Goal: Task Accomplishment & Management: Manage account settings

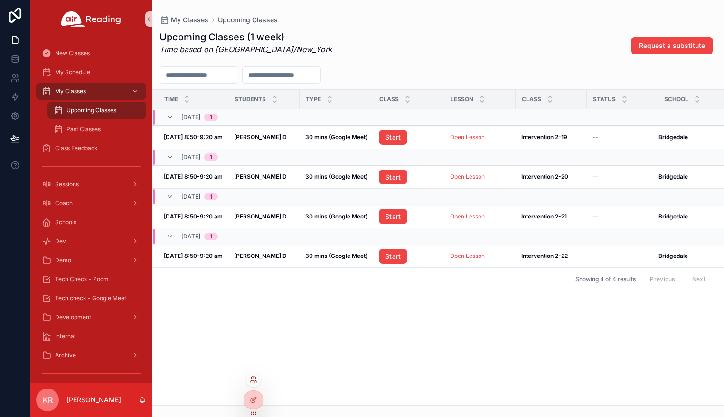
click at [250, 380] on icon at bounding box center [254, 380] width 8 height 8
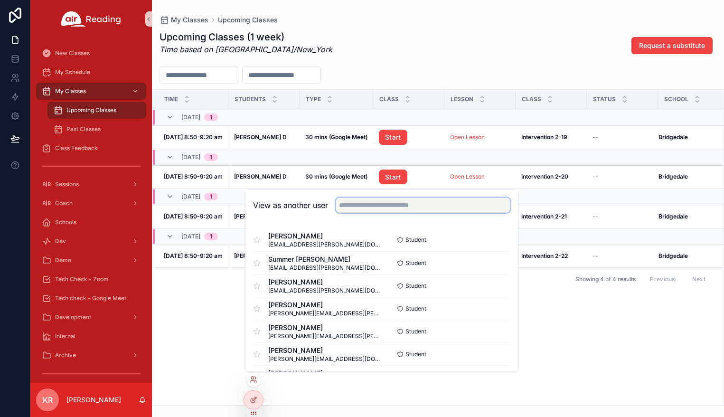
click at [361, 207] on input "text" at bounding box center [423, 205] width 175 height 15
click at [376, 207] on input "*******" at bounding box center [423, 205] width 175 height 15
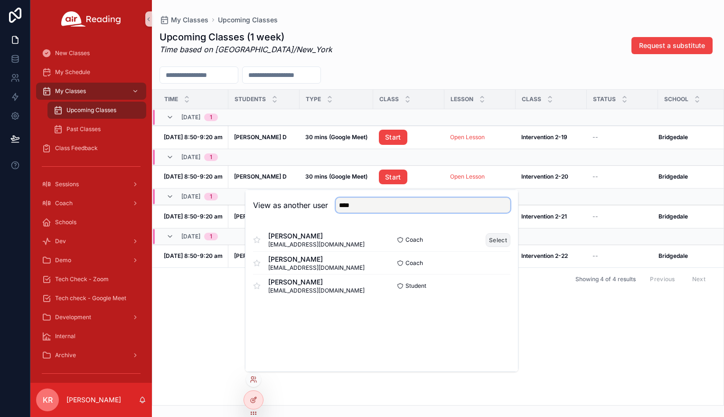
type input "****"
click at [421, 238] on button "Select" at bounding box center [498, 240] width 25 height 14
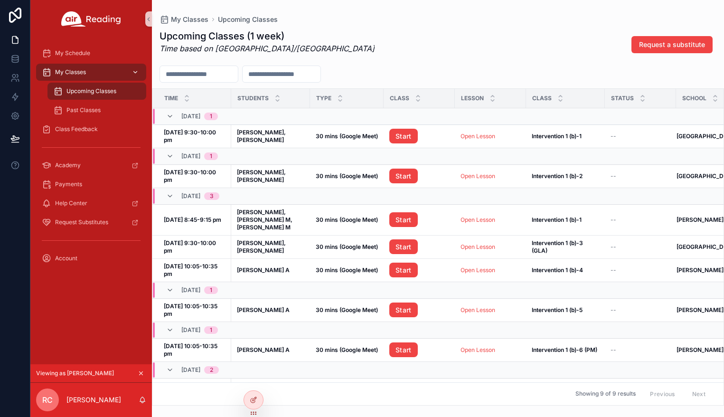
click at [98, 78] on div "My Classes" at bounding box center [91, 72] width 99 height 15
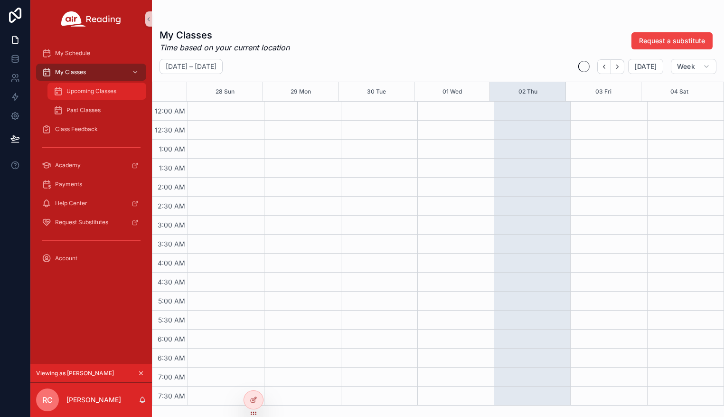
click at [100, 94] on span "Upcoming Classes" at bounding box center [91, 91] width 50 height 8
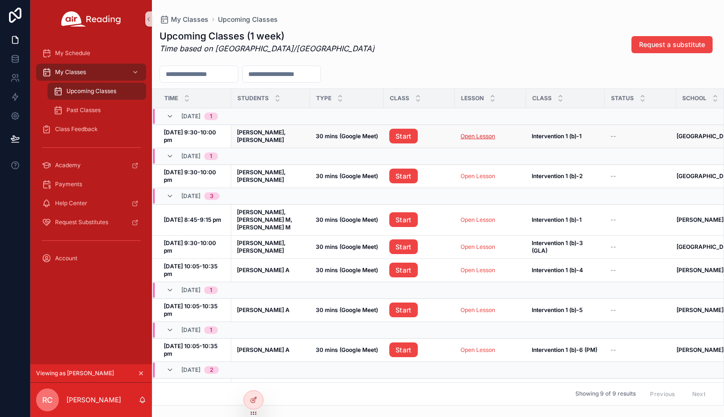
click at [482, 136] on link "Open Lesson" at bounding box center [478, 136] width 35 height 7
click at [116, 128] on div "Class Feedback" at bounding box center [91, 129] width 99 height 15
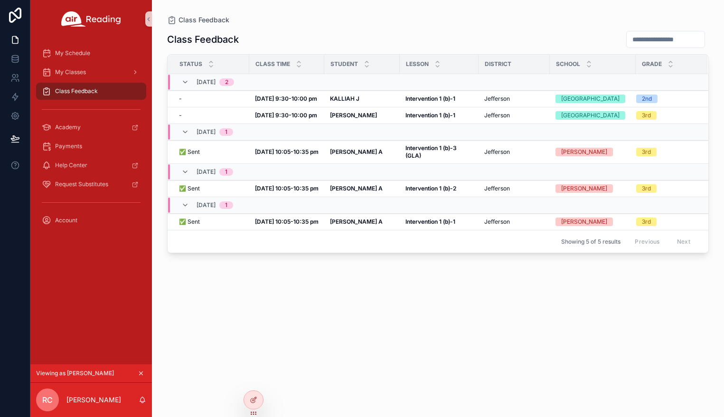
click at [139, 371] on icon "scrollable content" at bounding box center [141, 373] width 7 height 7
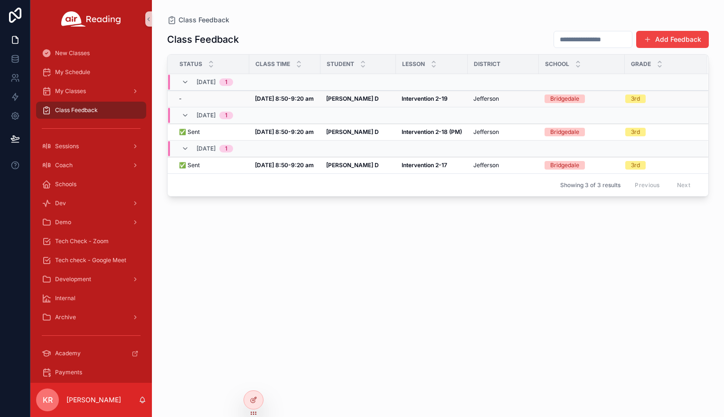
click at [262, 99] on strong "Oct 2, 8:50-9:20 am" at bounding box center [284, 98] width 59 height 7
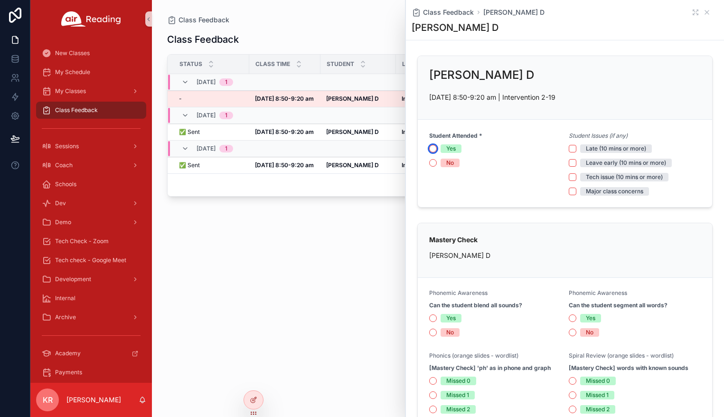
click at [431, 150] on button "Yes" at bounding box center [433, 149] width 8 height 8
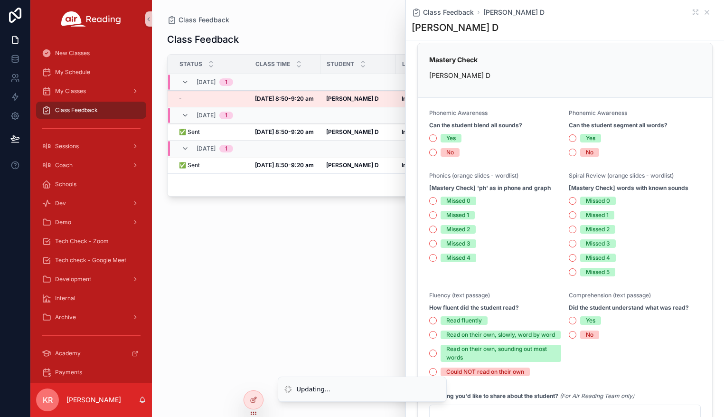
scroll to position [190, 0]
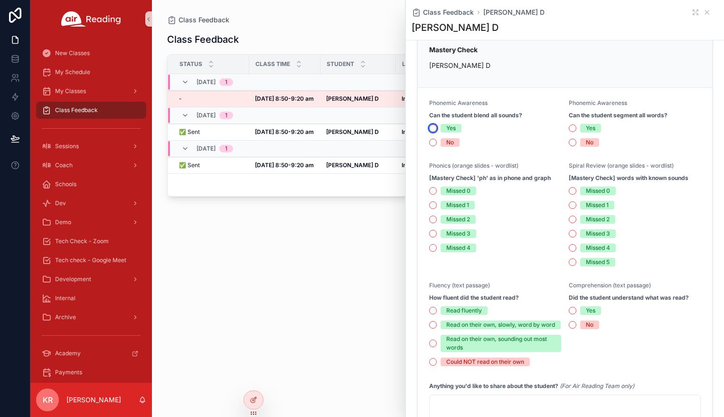
click at [434, 129] on button "Yes" at bounding box center [433, 128] width 8 height 8
click at [570, 129] on button "Yes" at bounding box center [573, 128] width 8 height 8
click at [433, 207] on button "Missed 1" at bounding box center [433, 205] width 8 height 8
click at [569, 219] on button "Missed 2" at bounding box center [573, 220] width 8 height 8
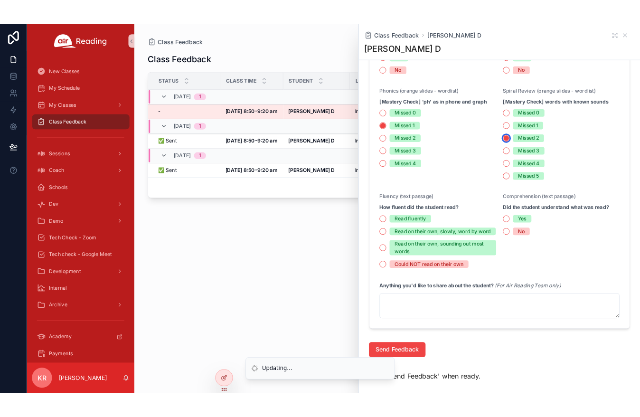
scroll to position [332, 0]
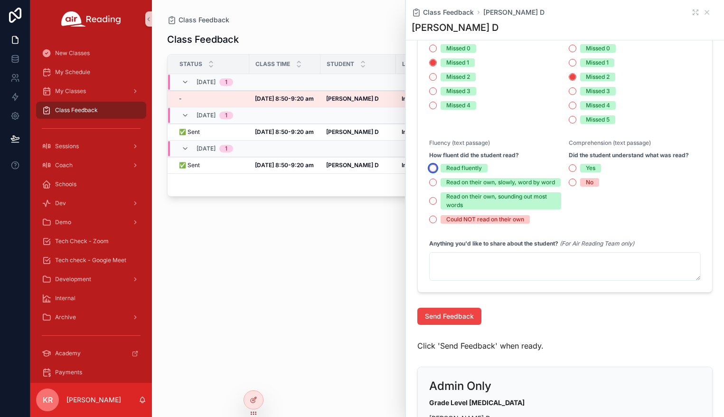
click at [433, 169] on button "Read fluently" at bounding box center [433, 168] width 8 height 8
click at [570, 167] on button "Yes" at bounding box center [573, 168] width 8 height 8
click at [445, 321] on span "Send Feedback" at bounding box center [449, 316] width 49 height 9
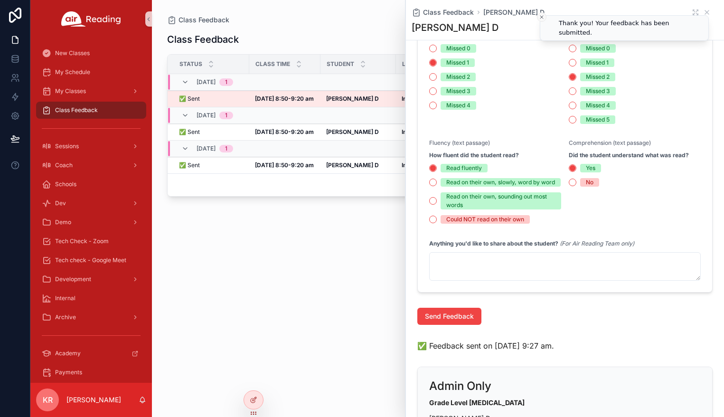
click at [542, 17] on icon "Close toast" at bounding box center [542, 17] width 6 height 6
click at [703, 14] on icon "scrollable content" at bounding box center [707, 13] width 8 height 8
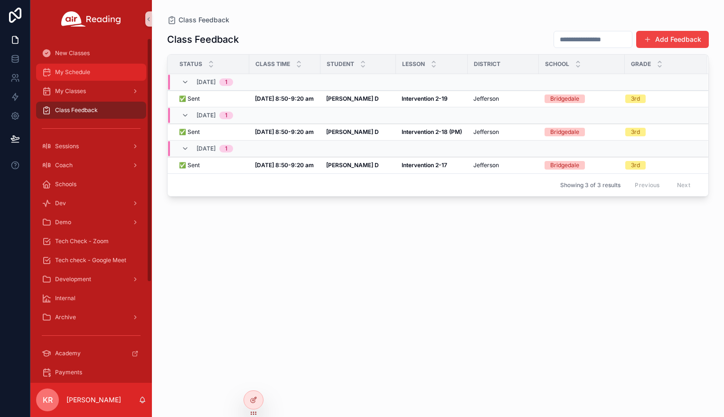
click at [82, 78] on div "My Schedule" at bounding box center [91, 72] width 99 height 15
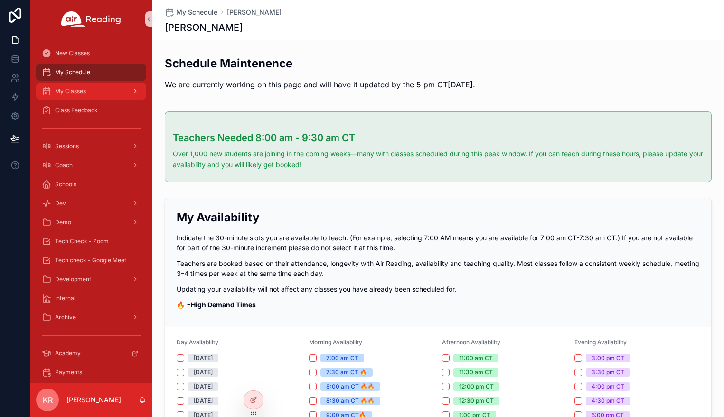
click at [85, 88] on span "My Classes" at bounding box center [70, 91] width 31 height 8
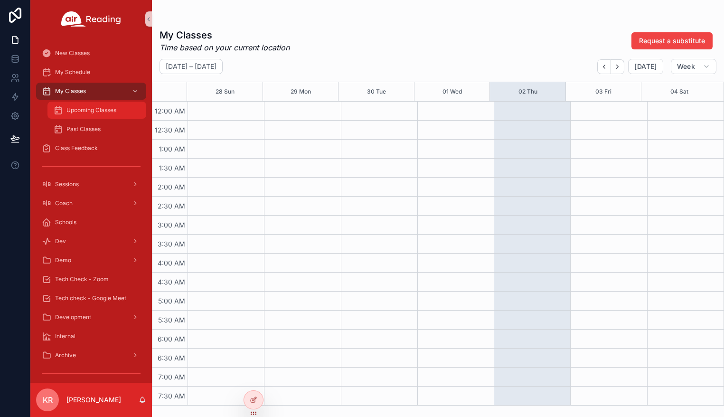
click at [82, 104] on div "Upcoming Classes" at bounding box center [96, 110] width 87 height 15
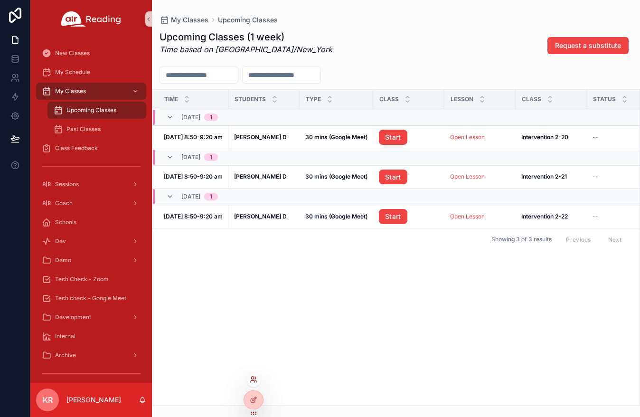
click at [253, 380] on icon at bounding box center [253, 381] width 4 height 2
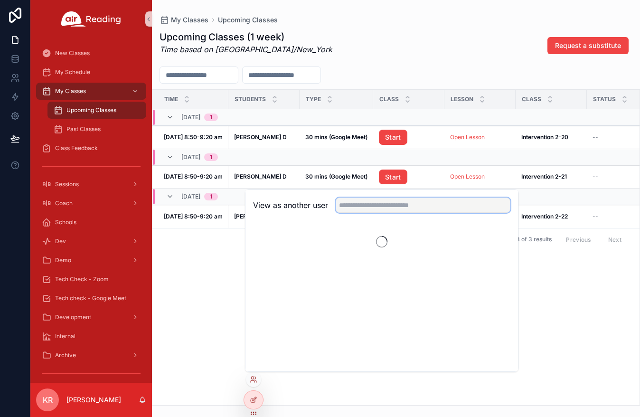
click at [350, 205] on input "text" at bounding box center [423, 205] width 175 height 15
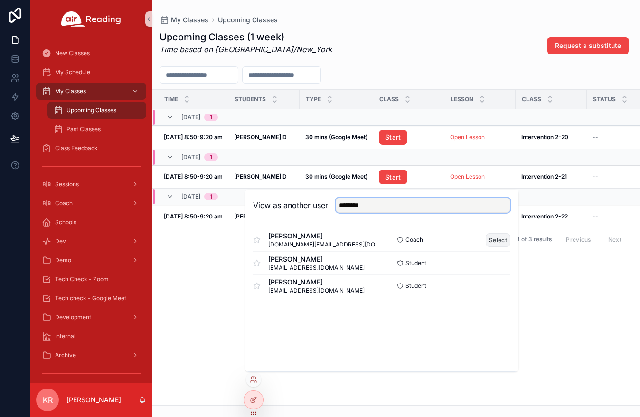
type input "********"
click at [496, 238] on button "Select" at bounding box center [498, 240] width 25 height 14
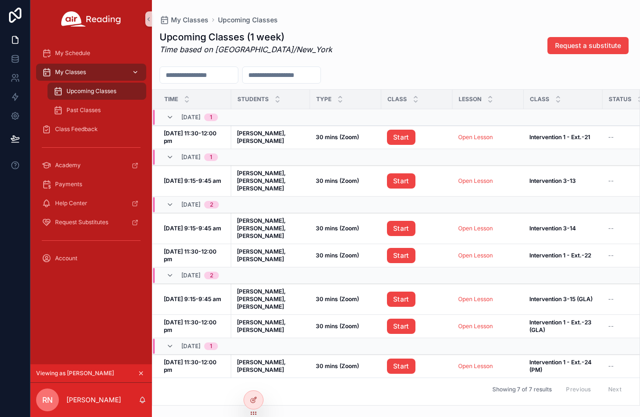
click at [80, 75] on span "My Classes" at bounding box center [70, 72] width 31 height 8
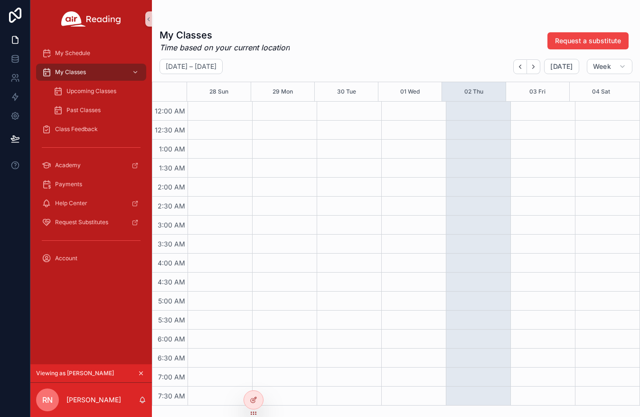
scroll to position [190, 0]
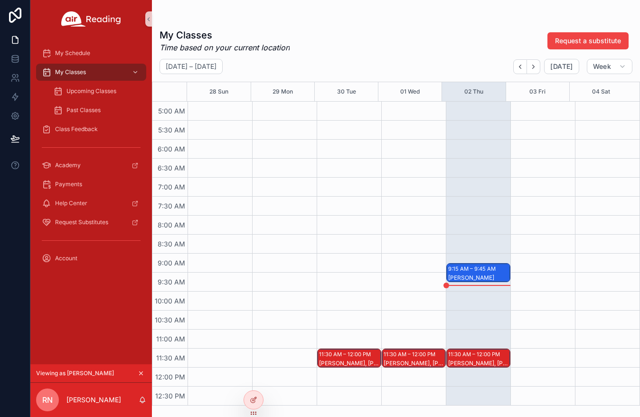
click at [489, 274] on div "James M" at bounding box center [478, 278] width 61 height 9
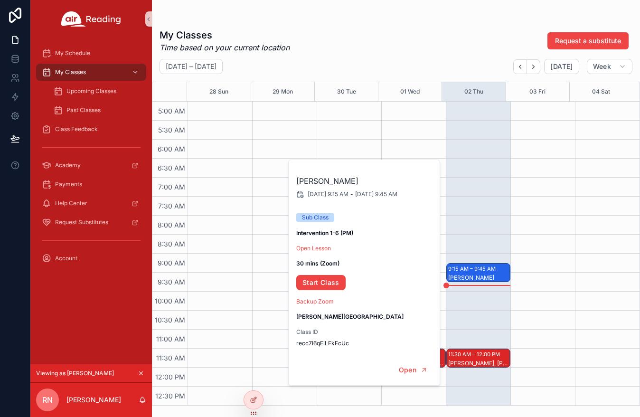
click at [487, 247] on div "9:15 AM – 9:45 AM James M 11:30 AM – 12:00 PM Khalie W, Noella H" at bounding box center [478, 368] width 65 height 912
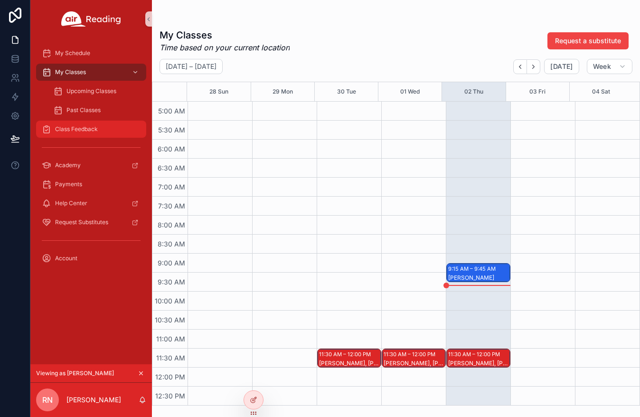
click at [70, 129] on span "Class Feedback" at bounding box center [76, 129] width 43 height 8
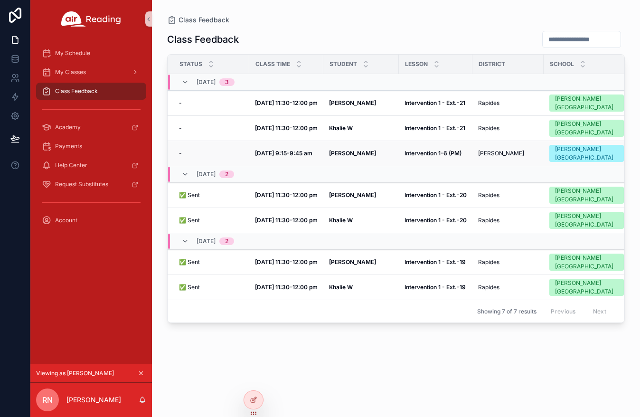
click at [339, 151] on strong "James M" at bounding box center [352, 153] width 47 height 7
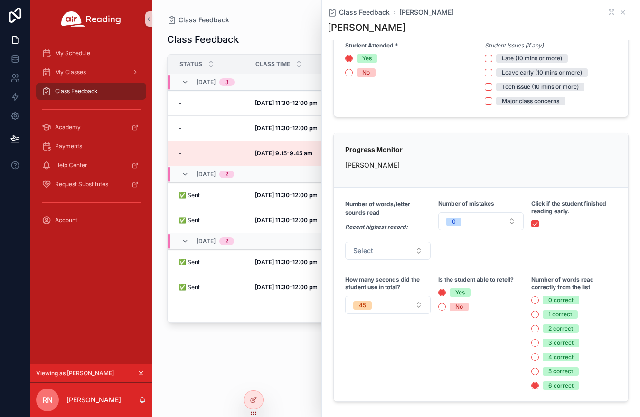
scroll to position [142, 0]
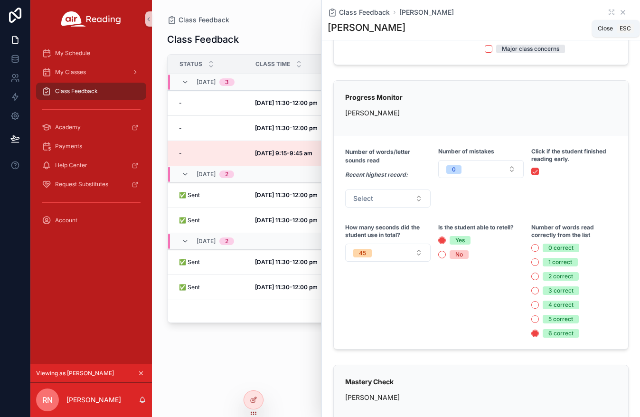
click at [619, 10] on icon "scrollable content" at bounding box center [623, 13] width 8 height 8
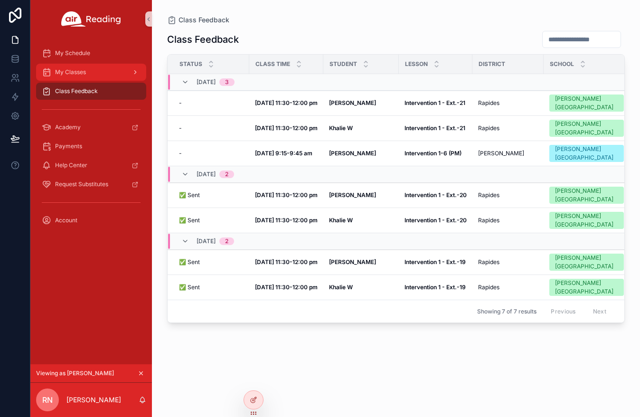
click at [92, 77] on div "My Classes" at bounding box center [91, 72] width 99 height 15
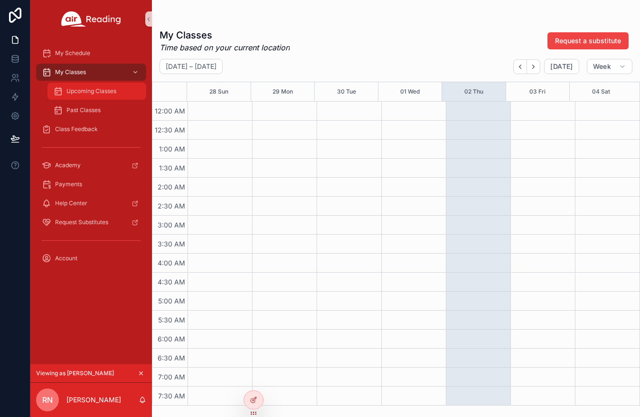
click at [100, 94] on span "Upcoming Classes" at bounding box center [91, 91] width 50 height 8
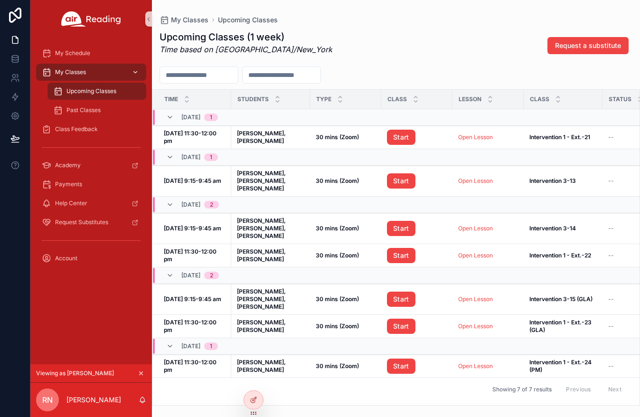
click at [97, 76] on div "My Classes" at bounding box center [91, 72] width 99 height 15
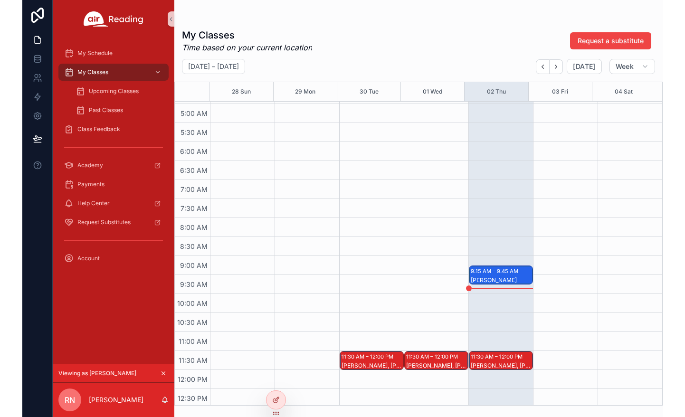
scroll to position [190, 0]
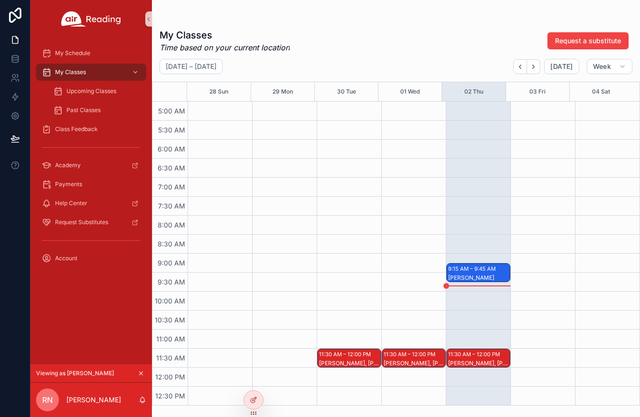
click at [483, 272] on div "9:15 AM – 9:45 AM" at bounding box center [473, 268] width 50 height 9
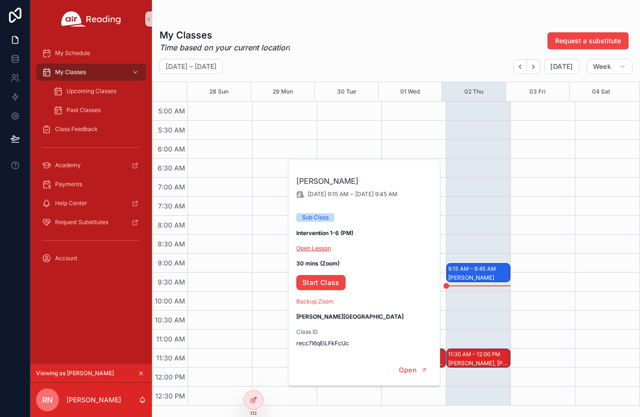
click at [318, 248] on link "Open Lesson" at bounding box center [313, 248] width 35 height 7
click at [387, 138] on div "11:30 AM – 12:00 PM Khalie W, Noella H" at bounding box center [413, 368] width 65 height 912
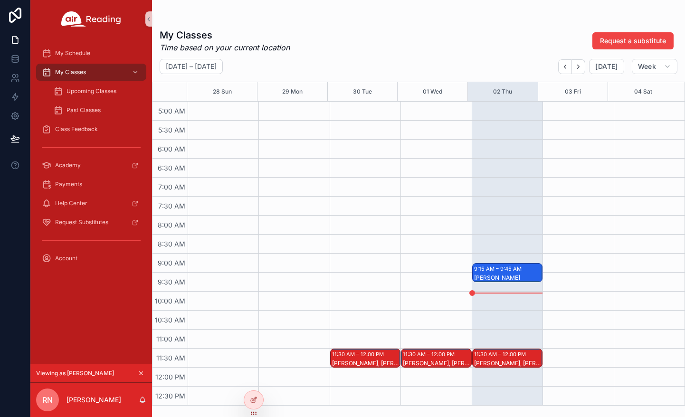
click at [496, 273] on div "9:15 AM – 9:45 AM" at bounding box center [499, 268] width 50 height 9
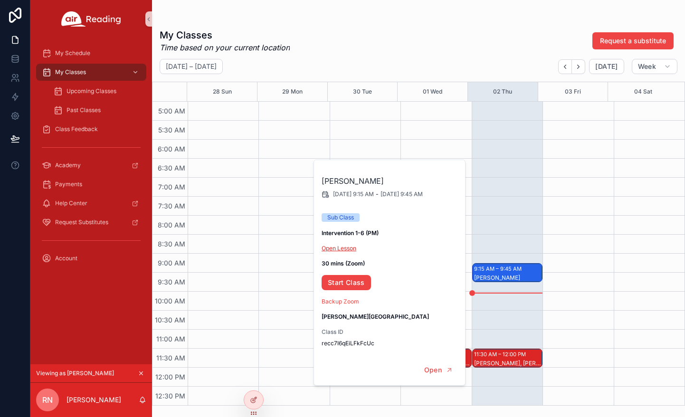
click at [338, 251] on link "Open Lesson" at bounding box center [339, 248] width 35 height 7
click at [382, 56] on div "My Classes Time based on your current location Request a substitute September 2…" at bounding box center [418, 214] width 533 height 383
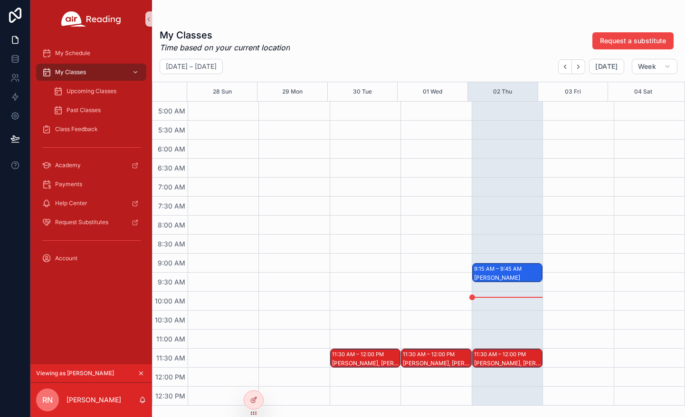
click at [143, 371] on icon "scrollable content" at bounding box center [141, 373] width 7 height 7
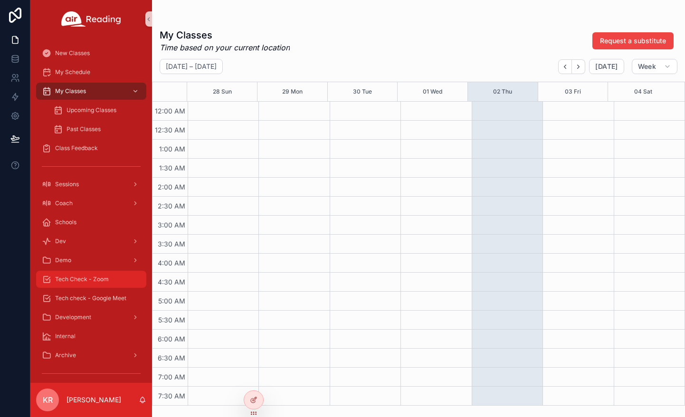
click at [97, 279] on span "Tech Check - Zoom" at bounding box center [82, 279] width 54 height 8
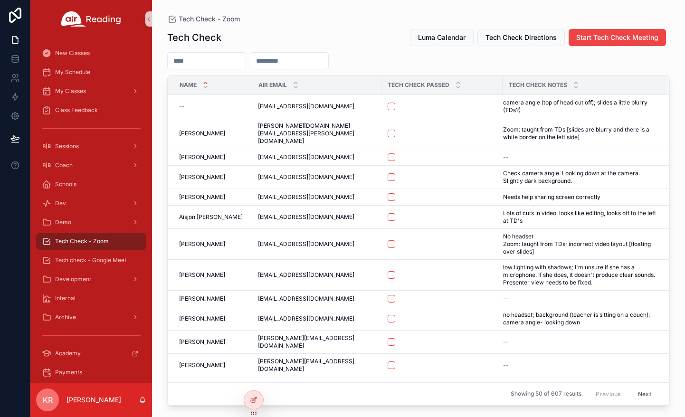
click at [214, 65] on input "scrollable content" at bounding box center [207, 60] width 78 height 13
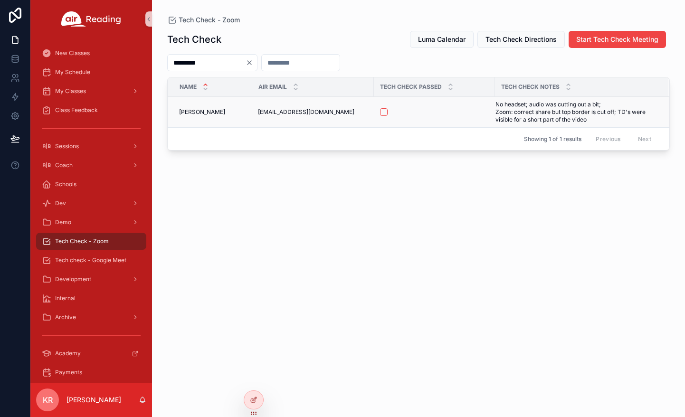
type input "*********"
click at [385, 114] on button "scrollable content" at bounding box center [384, 112] width 8 height 8
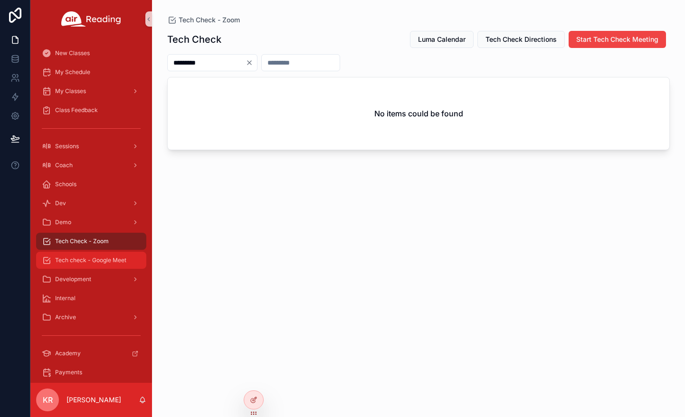
click at [99, 260] on span "Tech check - Google Meet" at bounding box center [90, 260] width 71 height 8
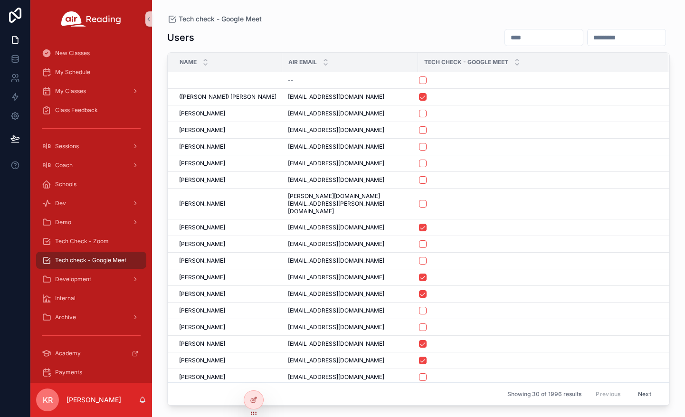
click at [505, 39] on input "scrollable content" at bounding box center [544, 37] width 78 height 13
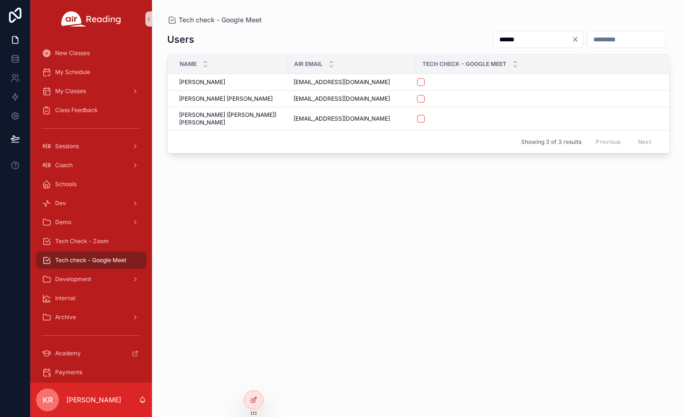
click at [499, 38] on input "******" at bounding box center [532, 39] width 78 height 13
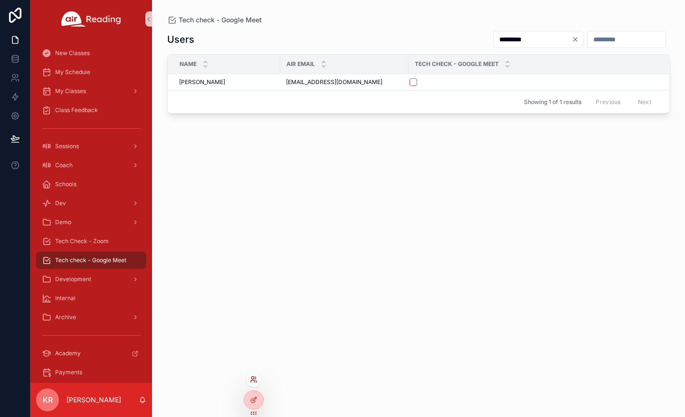
type input "*********"
click at [251, 380] on icon at bounding box center [253, 381] width 4 height 2
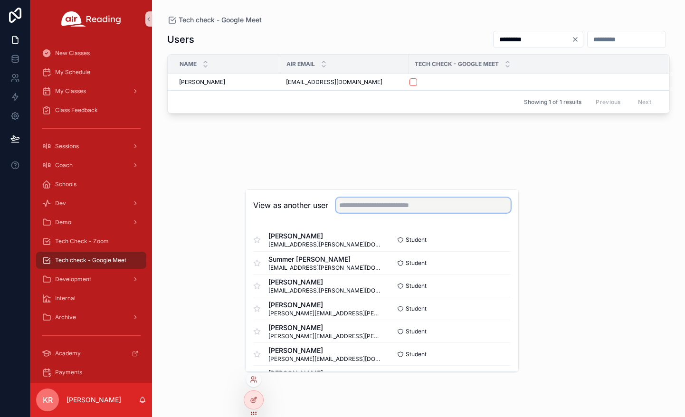
click at [366, 206] on input "text" at bounding box center [423, 205] width 175 height 15
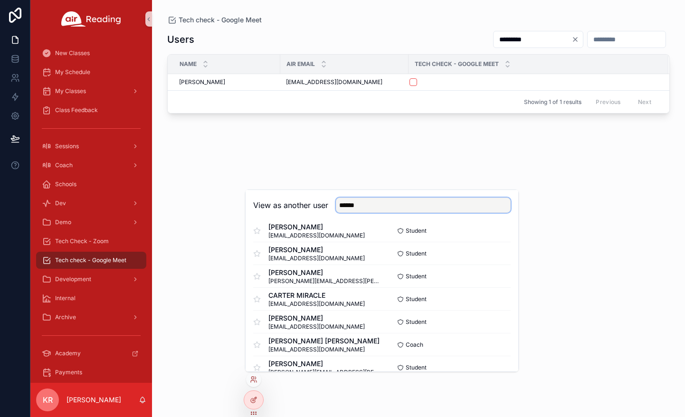
scroll to position [285, 0]
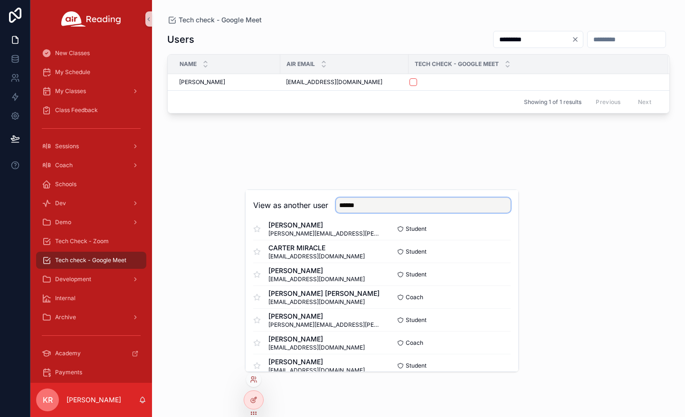
drag, startPoint x: 375, startPoint y: 208, endPoint x: 369, endPoint y: 208, distance: 5.7
click at [369, 208] on input "******" at bounding box center [423, 205] width 175 height 15
drag, startPoint x: 369, startPoint y: 208, endPoint x: 339, endPoint y: 209, distance: 30.0
click at [339, 209] on input "******" at bounding box center [423, 205] width 175 height 15
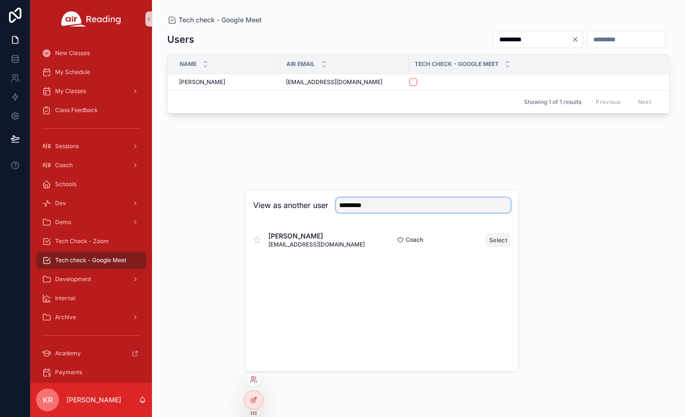
type input "*********"
click at [494, 240] on button "Select" at bounding box center [498, 240] width 25 height 14
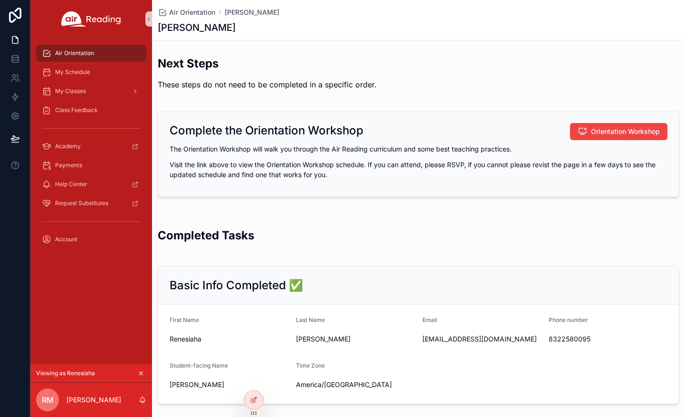
click at [139, 373] on icon "scrollable content" at bounding box center [141, 373] width 7 height 7
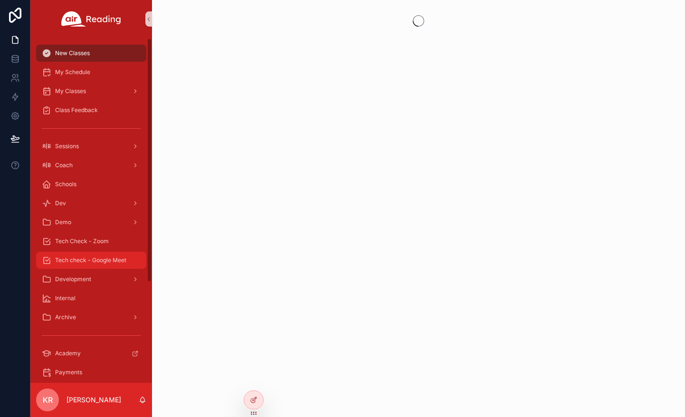
click at [102, 257] on span "Tech check - Google Meet" at bounding box center [90, 260] width 71 height 8
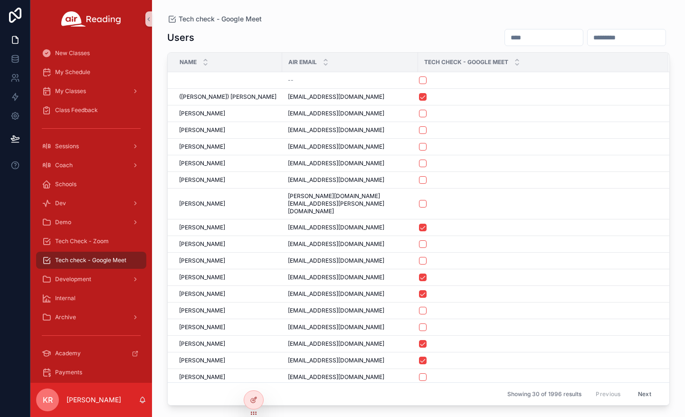
drag, startPoint x: 477, startPoint y: 39, endPoint x: 488, endPoint y: 35, distance: 12.2
click at [505, 39] on input "scrollable content" at bounding box center [544, 37] width 78 height 13
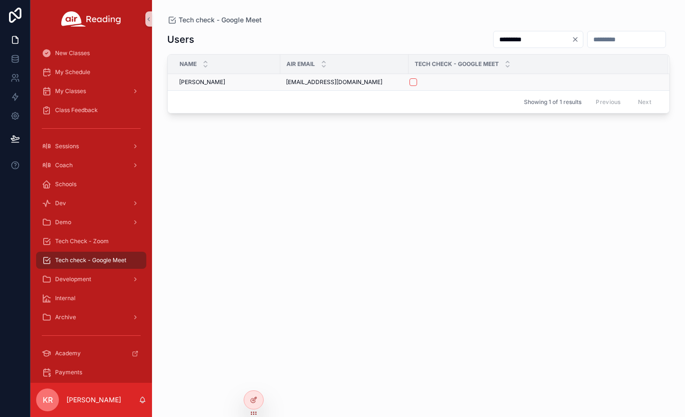
type input "*********"
drag, startPoint x: 354, startPoint y: 84, endPoint x: 286, endPoint y: 84, distance: 67.9
click at [286, 84] on span "stevieandriley@gmail.com" at bounding box center [334, 82] width 96 height 8
copy span "stevieandriley@gmail.com"
click at [411, 85] on button "scrollable content" at bounding box center [413, 82] width 8 height 8
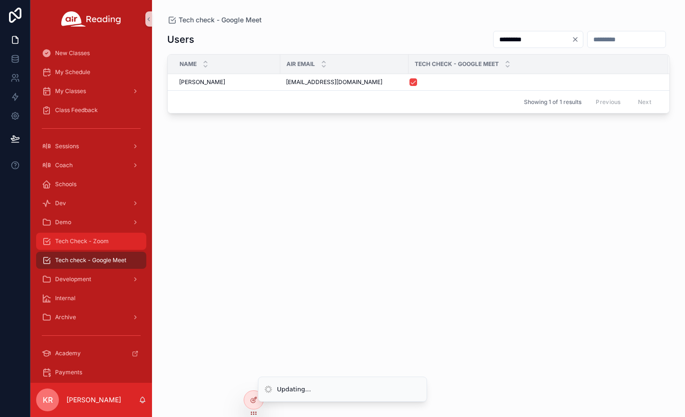
click at [101, 241] on span "Tech Check - Zoom" at bounding box center [82, 241] width 54 height 8
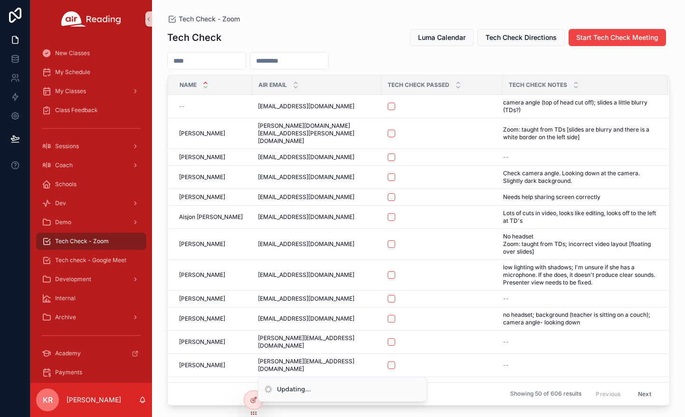
click at [306, 58] on input "scrollable content" at bounding box center [289, 60] width 78 height 13
paste input "**********"
type input "**********"
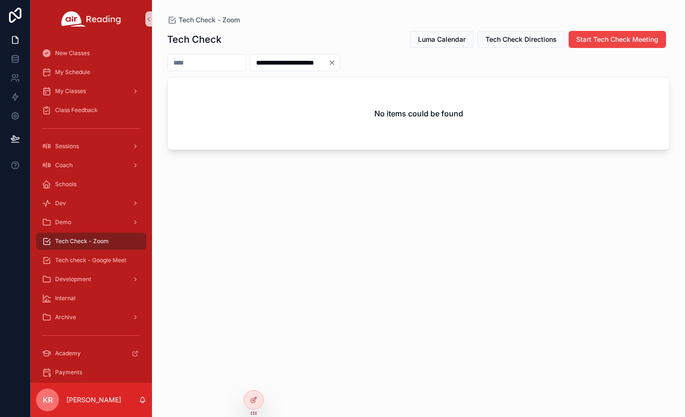
click at [336, 59] on icon "Clear" at bounding box center [332, 63] width 8 height 8
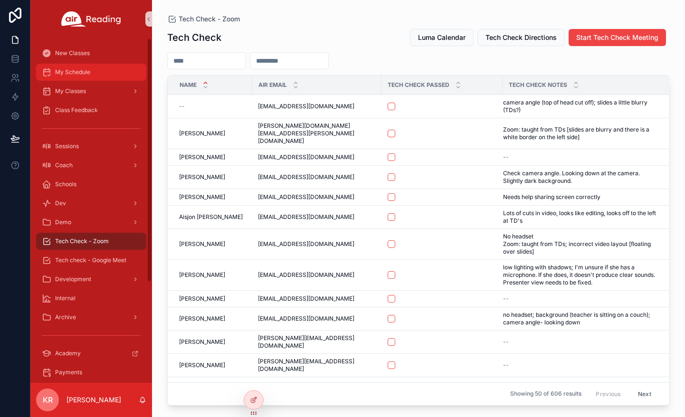
click at [91, 79] on div "My Schedule" at bounding box center [91, 72] width 99 height 15
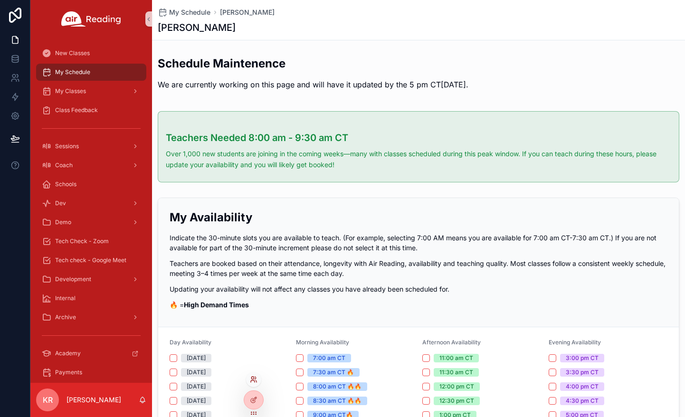
click at [252, 380] on icon at bounding box center [254, 380] width 8 height 8
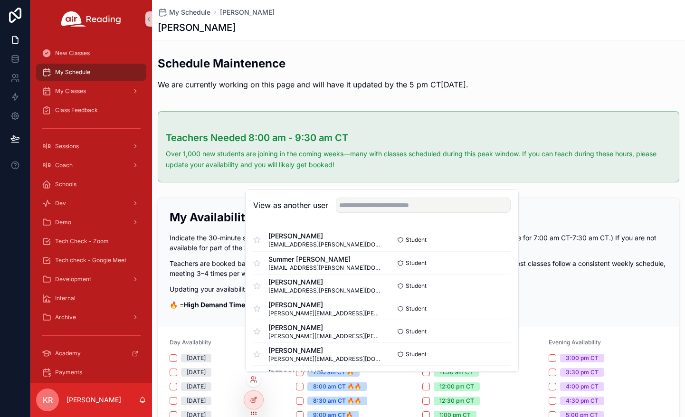
click at [360, 215] on div "View as another user" at bounding box center [382, 205] width 273 height 31
click at [362, 211] on input "text" at bounding box center [423, 205] width 175 height 15
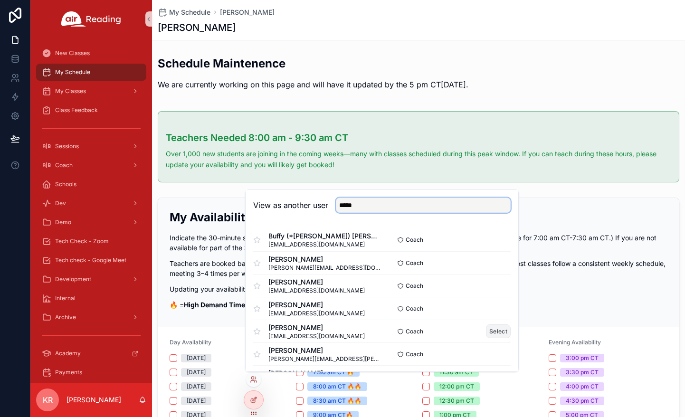
type input "*****"
click at [486, 331] on button "Select" at bounding box center [498, 331] width 25 height 14
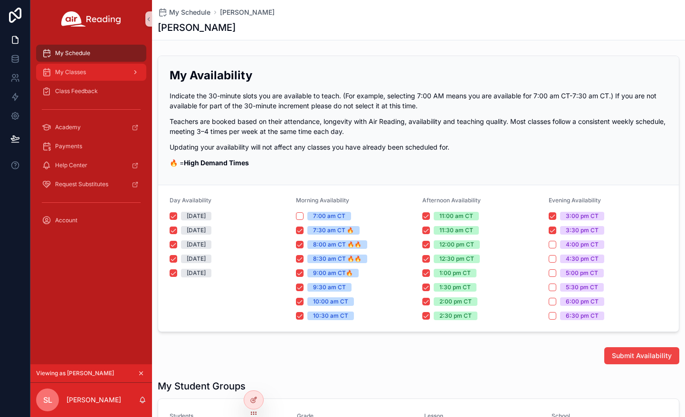
click at [106, 73] on div "My Classes" at bounding box center [91, 72] width 99 height 15
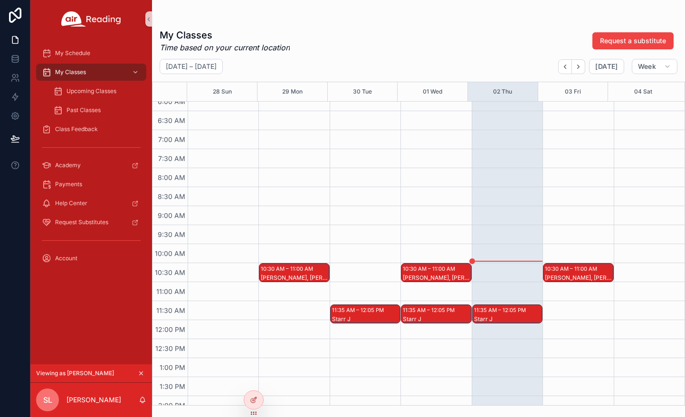
scroll to position [285, 0]
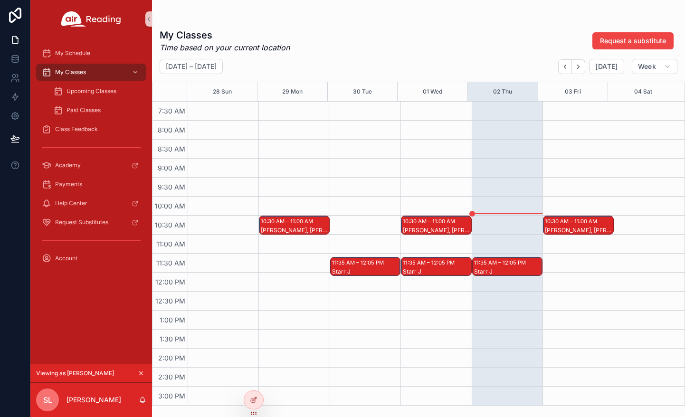
click at [567, 223] on div "10:30 AM – 11:00 AM" at bounding box center [572, 221] width 55 height 9
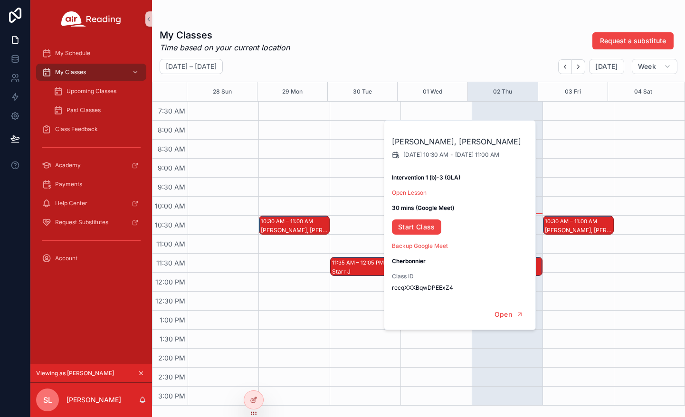
click at [575, 198] on div "10:30 AM – 11:00 AM Jayquan S, Angel W" at bounding box center [577, 273] width 71 height 912
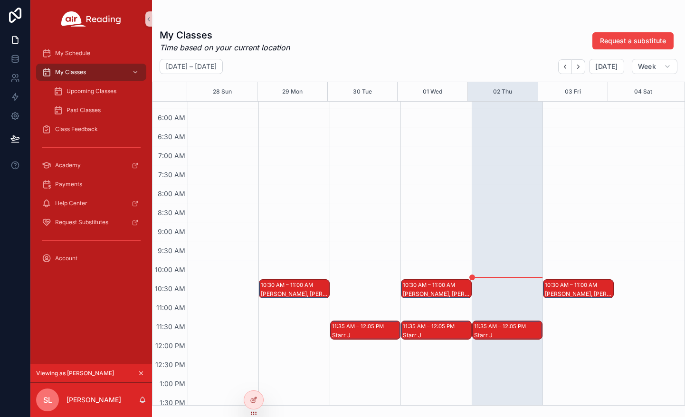
scroll to position [190, 0]
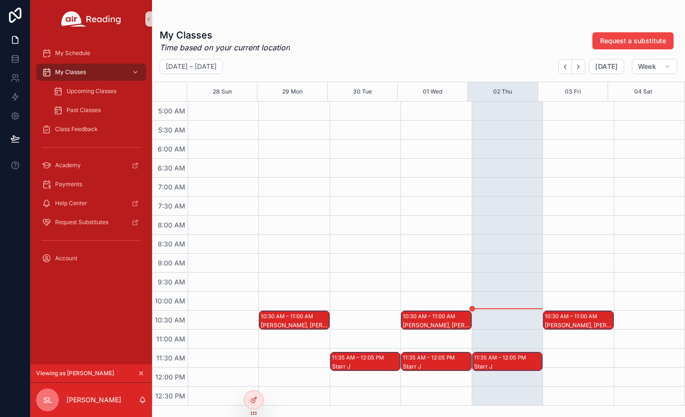
click at [142, 370] on icon "scrollable content" at bounding box center [141, 373] width 7 height 7
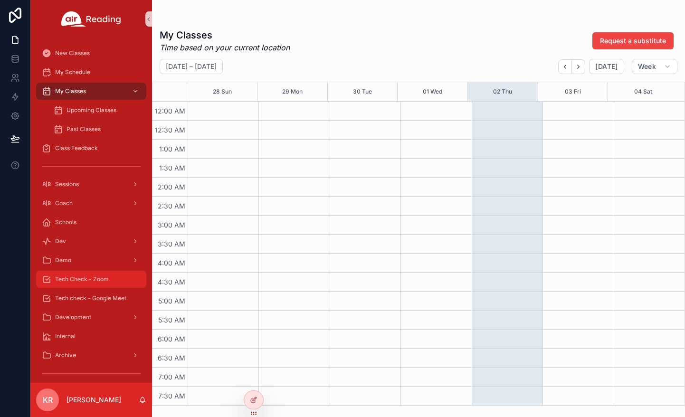
click at [85, 278] on span "Tech Check - Zoom" at bounding box center [82, 279] width 54 height 8
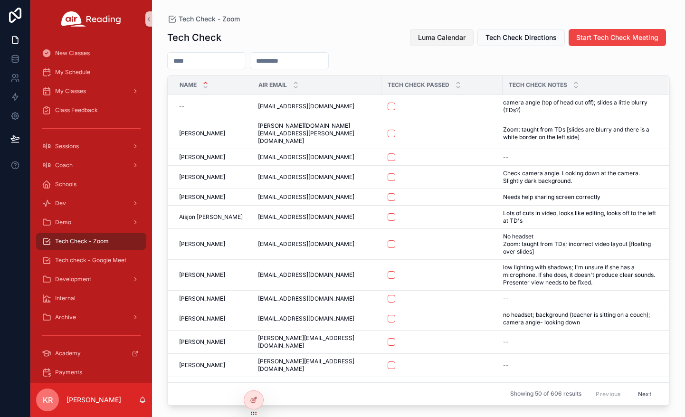
click at [427, 41] on span "Luma Calendar" at bounding box center [441, 37] width 47 height 9
